Goal: Task Accomplishment & Management: Manage account settings

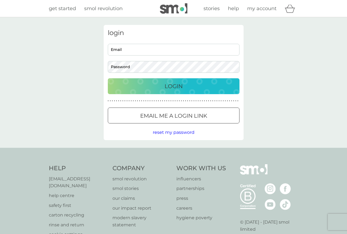
type input "bonesdog25@gmail.com"
click at [177, 87] on p "Login" at bounding box center [173, 86] width 18 height 9
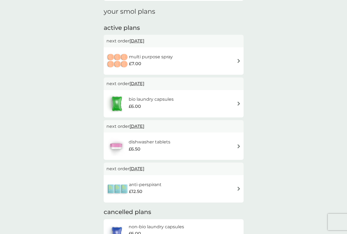
scroll to position [82, 0]
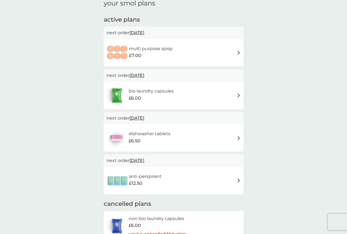
click at [238, 51] on img at bounding box center [238, 53] width 4 height 4
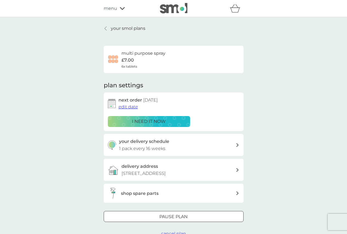
click at [126, 108] on span "edit date" at bounding box center [127, 106] width 19 height 5
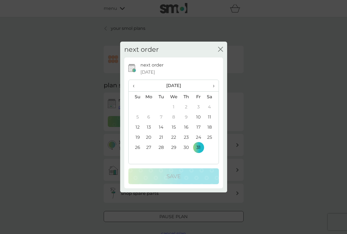
click at [214, 86] on span "›" at bounding box center [210, 86] width 5 height 12
click at [199, 147] on td "28" at bounding box center [198, 147] width 12 height 10
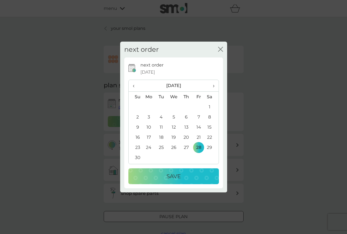
click at [220, 50] on icon "close" at bounding box center [220, 49] width 5 height 5
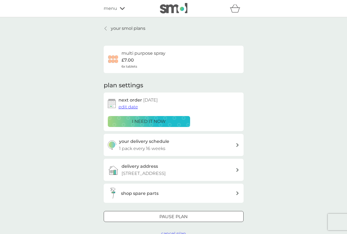
click at [130, 107] on span "edit date" at bounding box center [127, 106] width 19 height 5
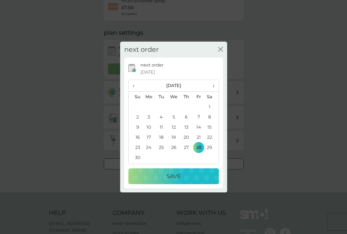
scroll to position [55, 0]
click at [171, 178] on p "Save" at bounding box center [173, 176] width 14 height 9
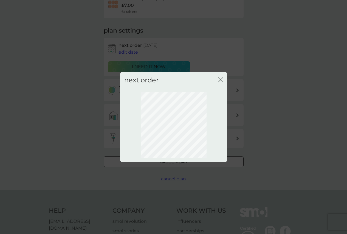
scroll to position [0, 0]
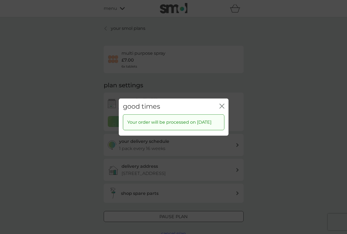
click at [222, 104] on icon "close" at bounding box center [221, 106] width 5 height 5
